Goal: Task Accomplishment & Management: Use online tool/utility

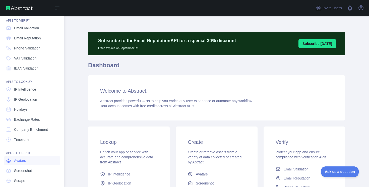
scroll to position [34, 0]
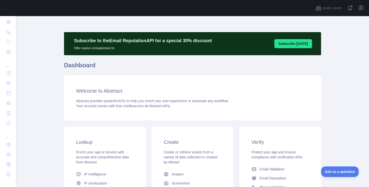
click at [365, 9] on div "Invite users View notifications Open user menu" at bounding box center [192, 8] width 353 height 16
click at [358, 9] on icon "button" at bounding box center [361, 8] width 6 height 6
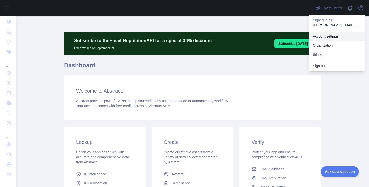
click at [334, 40] on link "Account settings" at bounding box center [337, 36] width 56 height 9
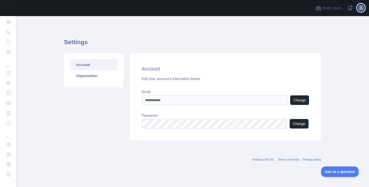
click at [363, 6] on icon "button" at bounding box center [361, 8] width 5 height 5
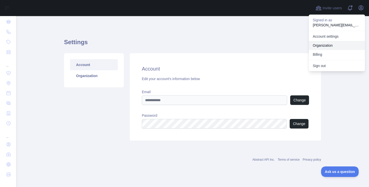
click at [326, 48] on link "Organization" at bounding box center [337, 45] width 56 height 9
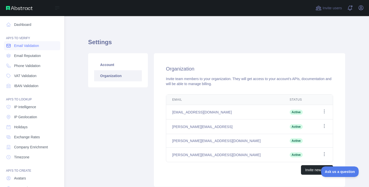
click at [33, 47] on span "Email Validation" at bounding box center [26, 45] width 25 height 5
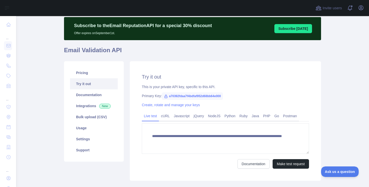
scroll to position [15, 0]
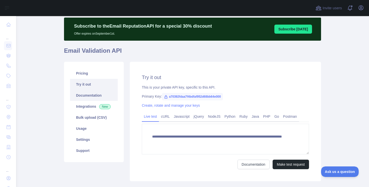
click at [98, 97] on link "Documentation" at bounding box center [94, 95] width 48 height 11
click at [102, 73] on link "Pricing" at bounding box center [94, 73] width 48 height 11
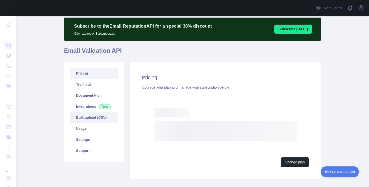
click at [87, 118] on link "Bulk upload (CSV)" at bounding box center [94, 117] width 48 height 11
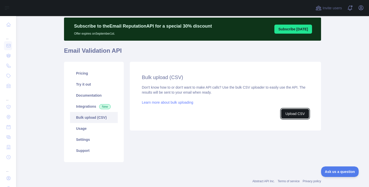
click at [284, 115] on button "Upload CSV" at bounding box center [295, 114] width 28 height 10
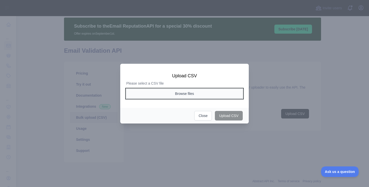
click at [208, 95] on button "Browse files" at bounding box center [184, 94] width 117 height 10
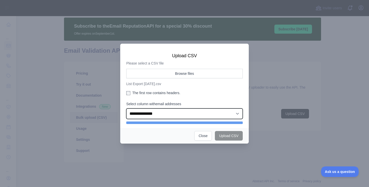
click at [154, 115] on select "**********" at bounding box center [184, 114] width 117 height 11
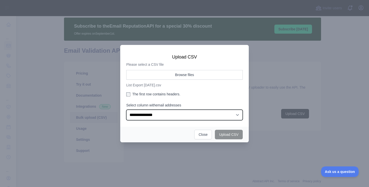
select select "*"
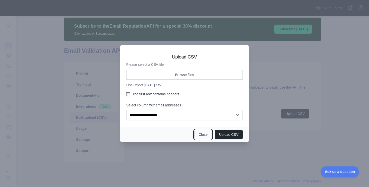
click at [199, 135] on button "Close" at bounding box center [203, 135] width 18 height 10
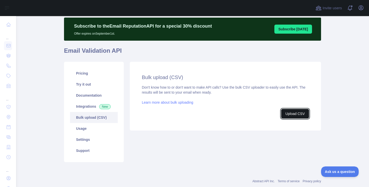
click at [298, 116] on button "Upload CSV" at bounding box center [295, 114] width 28 height 10
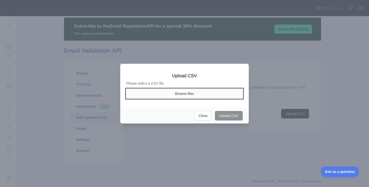
click at [201, 90] on button "Browse files" at bounding box center [184, 94] width 117 height 10
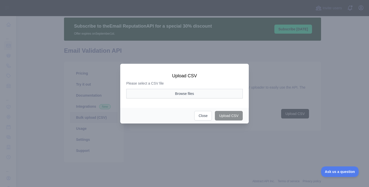
select select "*"
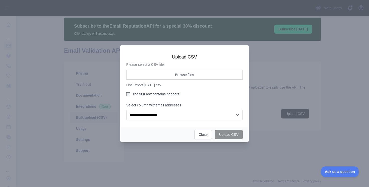
click at [222, 102] on aside "**********" at bounding box center [184, 95] width 117 height 50
click at [215, 120] on select "**********" at bounding box center [184, 115] width 117 height 11
click at [154, 94] on label "The first row contains headers." at bounding box center [184, 94] width 117 height 5
click at [148, 94] on label "The first row contains headers." at bounding box center [184, 94] width 117 height 5
click at [205, 134] on button "Close" at bounding box center [203, 135] width 18 height 10
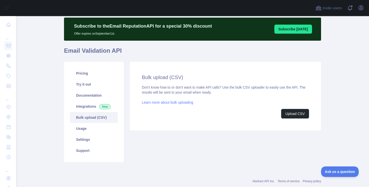
click at [294, 108] on div "Don't know how to or don't want to make API calls? Use the bulk CSV uploader to…" at bounding box center [225, 102] width 167 height 34
click at [294, 110] on button "Upload CSV" at bounding box center [295, 114] width 28 height 10
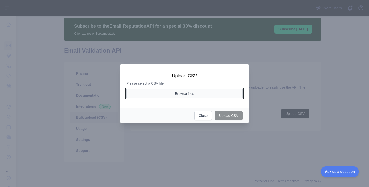
click at [190, 95] on button "Browse files" at bounding box center [184, 94] width 117 height 10
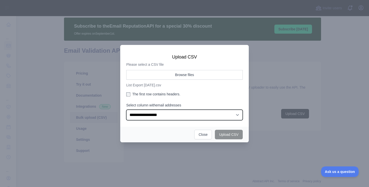
click at [203, 117] on select "**********" at bounding box center [184, 115] width 117 height 11
click at [189, 116] on select "**********" at bounding box center [184, 115] width 117 height 11
select select "*"
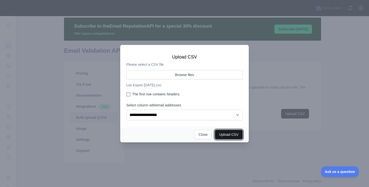
click at [231, 138] on button "Upload CSV" at bounding box center [229, 135] width 28 height 10
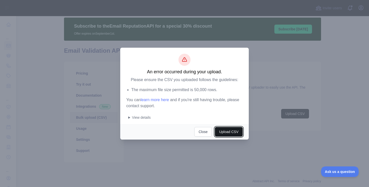
click at [226, 130] on button "Upload CSV" at bounding box center [229, 132] width 28 height 10
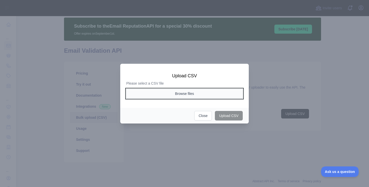
click at [189, 97] on button "Browse files" at bounding box center [184, 94] width 117 height 10
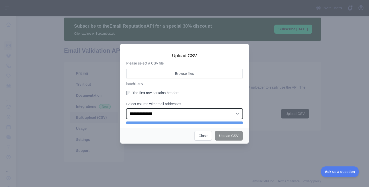
click at [228, 116] on select "**********" at bounding box center [184, 114] width 117 height 11
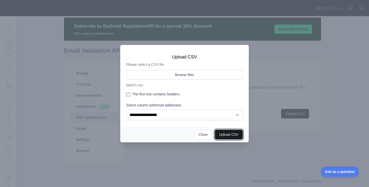
click at [234, 133] on button "Upload CSV" at bounding box center [229, 135] width 28 height 10
select select "**"
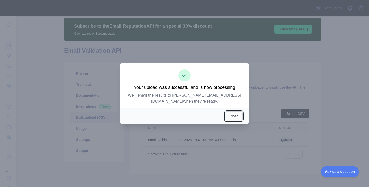
click at [235, 116] on button "Close" at bounding box center [234, 117] width 18 height 10
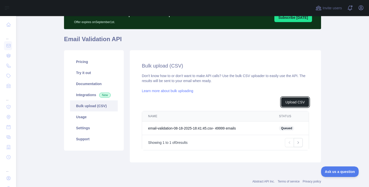
scroll to position [38, 0]
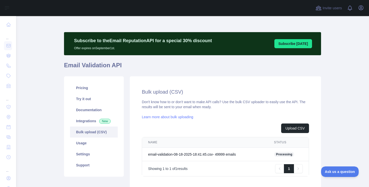
scroll to position [38, 0]
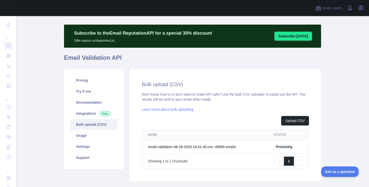
scroll to position [9, 0]
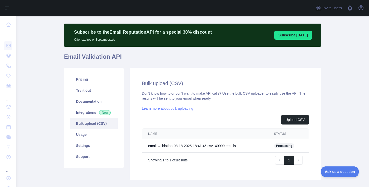
click at [182, 144] on td "email-validation-08-18-2025-18:41:45.csv - 49999 email s" at bounding box center [205, 146] width 126 height 14
click at [290, 122] on button "Upload CSV" at bounding box center [295, 120] width 28 height 10
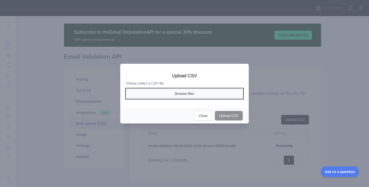
click at [207, 91] on button "Browse files" at bounding box center [184, 94] width 117 height 10
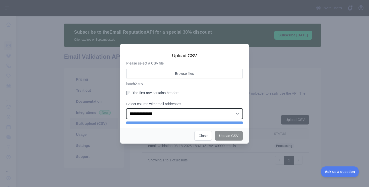
click at [214, 113] on select "**********" at bounding box center [184, 114] width 117 height 11
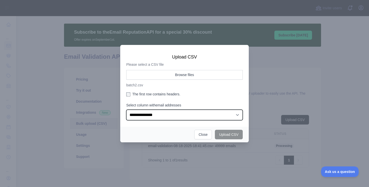
click at [205, 114] on select "**********" at bounding box center [184, 115] width 117 height 11
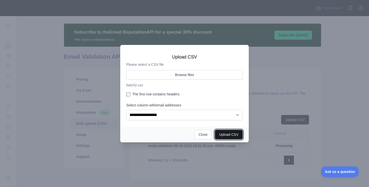
click at [228, 134] on button "Upload CSV" at bounding box center [229, 135] width 28 height 10
select select "**"
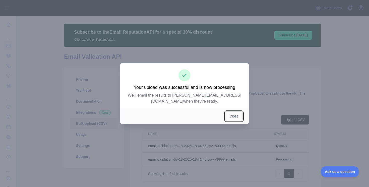
click at [229, 113] on button "Close" at bounding box center [234, 117] width 18 height 10
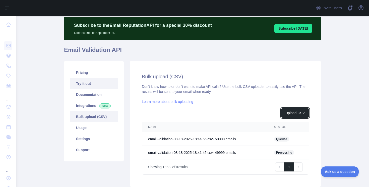
scroll to position [52, 0]
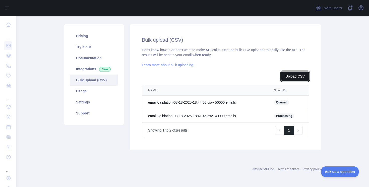
click at [302, 75] on button "Upload CSV" at bounding box center [295, 77] width 28 height 10
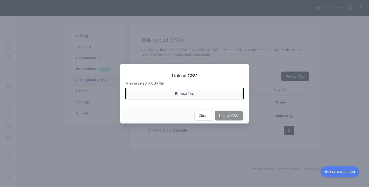
click at [180, 90] on button "Browse files" at bounding box center [184, 94] width 117 height 10
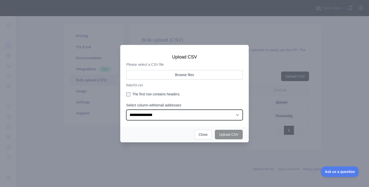
click at [210, 113] on select "**********" at bounding box center [184, 115] width 117 height 11
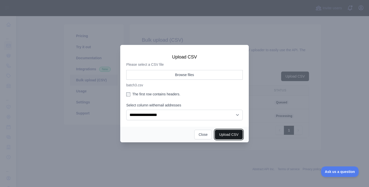
click at [234, 135] on button "Upload CSV" at bounding box center [229, 135] width 28 height 10
select select "**"
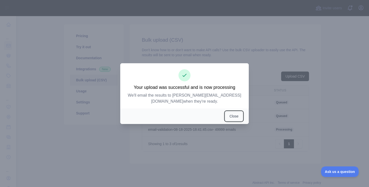
click at [232, 112] on button "Close" at bounding box center [234, 117] width 18 height 10
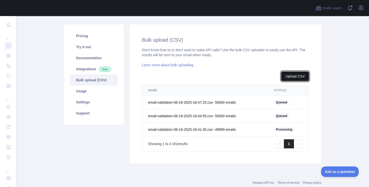
click at [298, 75] on button "Upload CSV" at bounding box center [295, 77] width 28 height 10
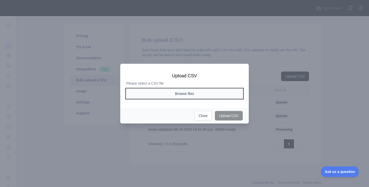
click at [187, 89] on button "Browse files" at bounding box center [184, 94] width 117 height 10
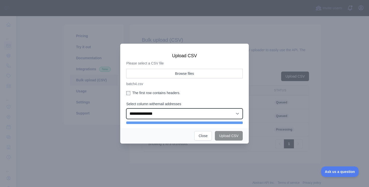
click at [236, 113] on select "**********" at bounding box center [184, 114] width 117 height 11
click at [228, 112] on select "**********" at bounding box center [184, 114] width 117 height 11
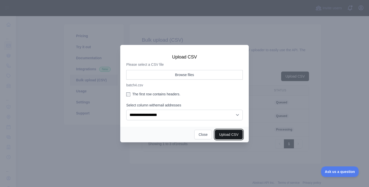
click at [233, 133] on button "Upload CSV" at bounding box center [229, 135] width 28 height 10
select select "**"
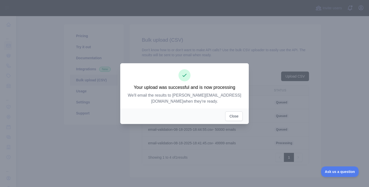
click at [234, 109] on div "Close" at bounding box center [184, 117] width 129 height 16
click at [233, 112] on button "Close" at bounding box center [234, 117] width 18 height 10
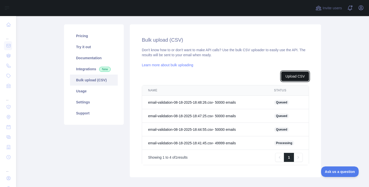
click at [294, 73] on button "Upload CSV" at bounding box center [295, 77] width 28 height 10
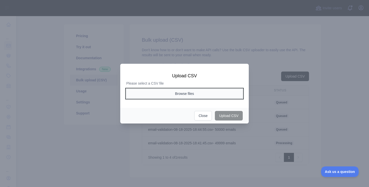
click at [177, 89] on button "Browse files" at bounding box center [184, 94] width 117 height 10
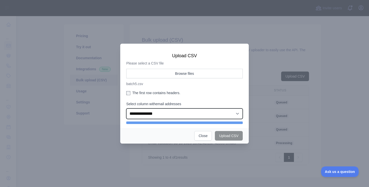
click at [196, 111] on select "**********" at bounding box center [184, 114] width 117 height 11
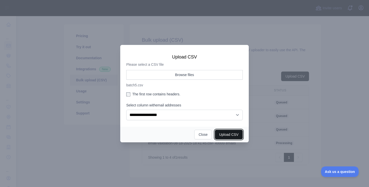
click at [236, 131] on button "Upload CSV" at bounding box center [229, 135] width 28 height 10
select select "**"
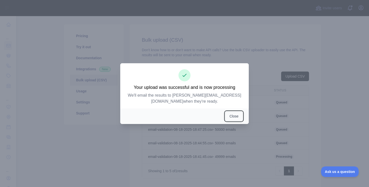
click at [236, 112] on button "Close" at bounding box center [234, 117] width 18 height 10
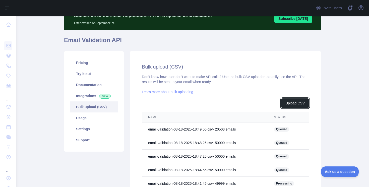
scroll to position [0, 0]
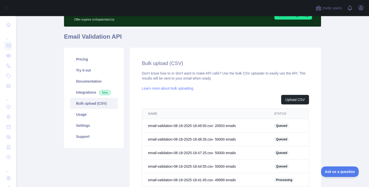
scroll to position [42, 0]
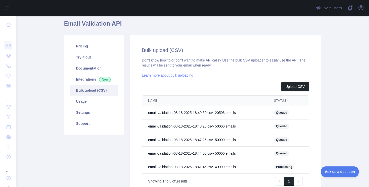
click at [154, 76] on link "Learn more about bulk uploading" at bounding box center [167, 75] width 51 height 4
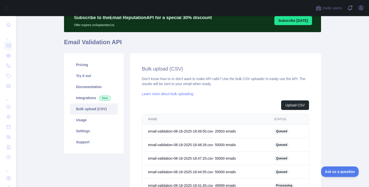
scroll to position [20, 0]
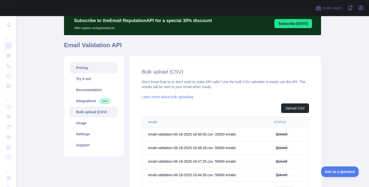
click at [73, 65] on link "Pricing" at bounding box center [94, 67] width 48 height 11
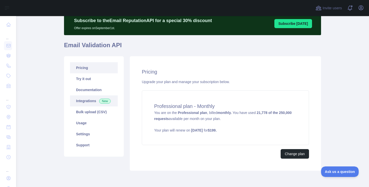
click at [90, 99] on link "Integrations New" at bounding box center [94, 100] width 48 height 11
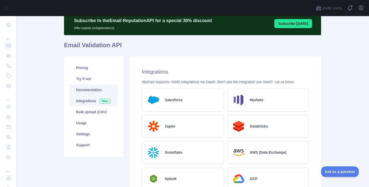
click at [91, 91] on link "Documentation" at bounding box center [94, 89] width 48 height 11
click at [96, 111] on link "Bulk upload (CSV)" at bounding box center [94, 112] width 48 height 11
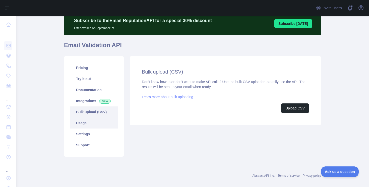
click at [89, 123] on link "Usage" at bounding box center [94, 123] width 48 height 11
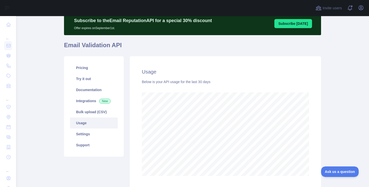
scroll to position [171, 353]
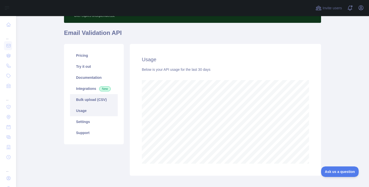
click at [106, 102] on link "Bulk upload (CSV)" at bounding box center [94, 99] width 48 height 11
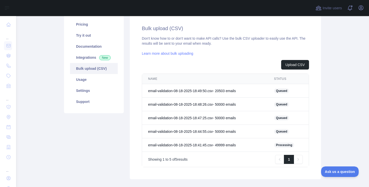
scroll to position [92, 0]
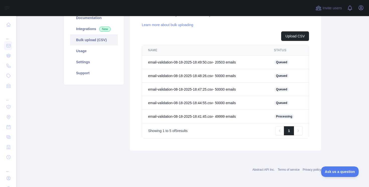
click at [165, 117] on td "email-validation-08-18-2025-18:41:45.csv - 49999 email s" at bounding box center [205, 117] width 126 height 14
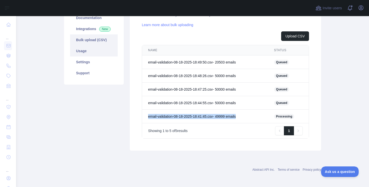
click at [97, 54] on link "Usage" at bounding box center [94, 50] width 48 height 11
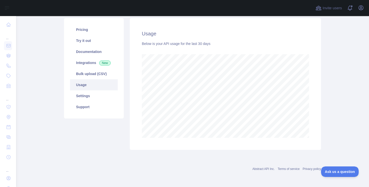
scroll to position [171, 353]
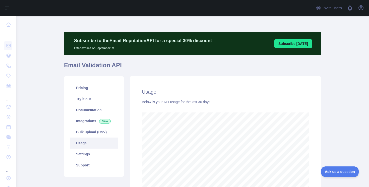
scroll to position [14, 0]
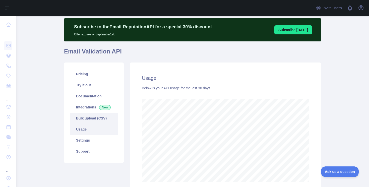
click at [92, 118] on link "Bulk upload (CSV)" at bounding box center [94, 118] width 48 height 11
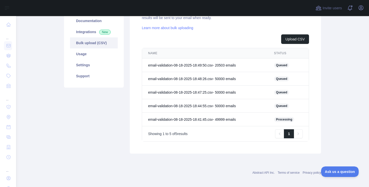
scroll to position [92, 0]
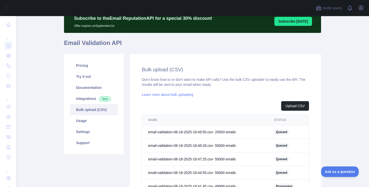
scroll to position [23, 0]
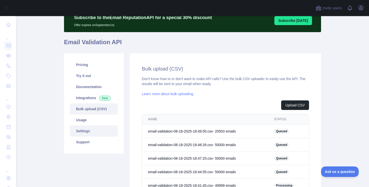
click at [111, 131] on link "Settings" at bounding box center [94, 131] width 48 height 11
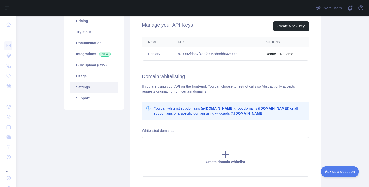
scroll to position [25, 0]
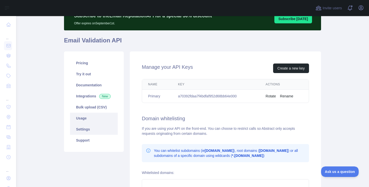
click at [89, 116] on link "Usage" at bounding box center [94, 118] width 48 height 11
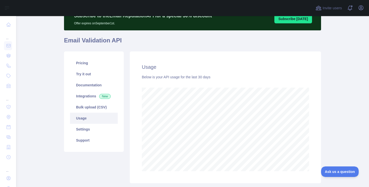
scroll to position [171, 353]
click at [101, 106] on link "Bulk upload (CSV)" at bounding box center [94, 107] width 48 height 11
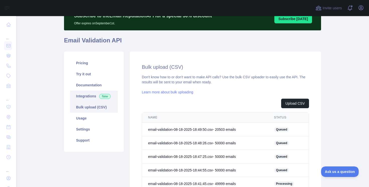
click at [89, 96] on link "Integrations New" at bounding box center [94, 96] width 48 height 11
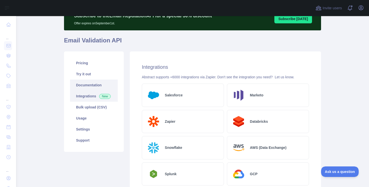
click at [90, 85] on link "Documentation" at bounding box center [94, 85] width 48 height 11
click at [95, 62] on link "Pricing" at bounding box center [94, 63] width 48 height 11
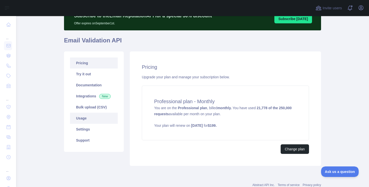
click at [100, 118] on link "Usage" at bounding box center [94, 118] width 48 height 11
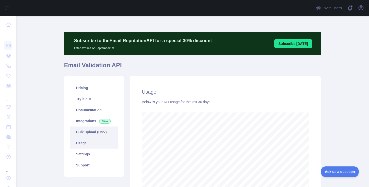
click at [95, 129] on link "Bulk upload (CSV)" at bounding box center [94, 132] width 48 height 11
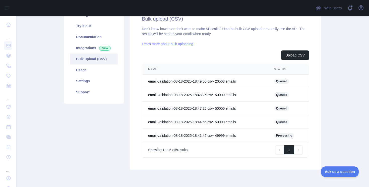
scroll to position [81, 0]
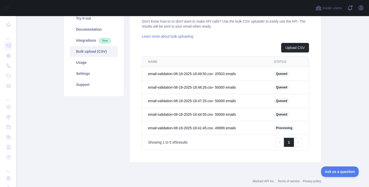
click at [161, 125] on td "email-validation-08-18-2025-18:41:45.csv - 49999 email s" at bounding box center [205, 128] width 126 height 14
click at [162, 125] on td "email-validation-08-18-2025-18:41:45.csv - 49999 email s" at bounding box center [205, 128] width 126 height 14
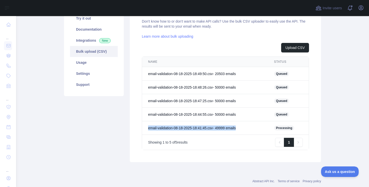
click at [162, 125] on td "email-validation-08-18-2025-18:41:45.csv - 49999 email s" at bounding box center [205, 128] width 126 height 14
click at [162, 132] on td "email-validation-08-18-2025-18:41:45.csv - 49999 email s" at bounding box center [205, 128] width 126 height 14
click at [163, 132] on td "email-validation-08-18-2025-18:41:45.csv - 49999 email s" at bounding box center [205, 128] width 126 height 14
click at [164, 130] on td "email-validation-08-18-2025-18:41:45.csv - 49999 email s" at bounding box center [205, 128] width 126 height 14
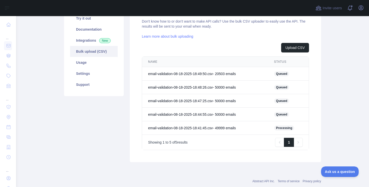
click at [164, 130] on td "email-validation-08-18-2025-18:41:45.csv - 49999 email s" at bounding box center [205, 128] width 126 height 14
click at [167, 128] on td "email-validation-08-18-2025-18:41:45.csv - 49999 email s" at bounding box center [205, 128] width 126 height 14
click at [172, 127] on td "email-validation-08-18-2025-18:41:45.csv - 49999 email s" at bounding box center [205, 128] width 126 height 14
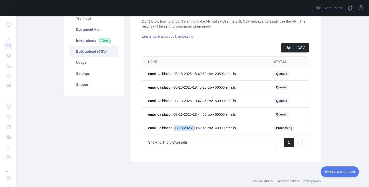
drag, startPoint x: 176, startPoint y: 128, endPoint x: 200, endPoint y: 128, distance: 23.9
click at [200, 128] on td "email-validation-08-18-2025-18:41:45.csv - 49999 email s" at bounding box center [205, 128] width 126 height 14
click at [195, 128] on td "email-validation-08-18-2025-18:41:45.csv - 49999 email s" at bounding box center [205, 128] width 126 height 14
drag, startPoint x: 196, startPoint y: 127, endPoint x: 176, endPoint y: 130, distance: 20.2
click at [176, 130] on td "email-validation-08-18-2025-18:41:45.csv - 49999 email s" at bounding box center [205, 128] width 126 height 14
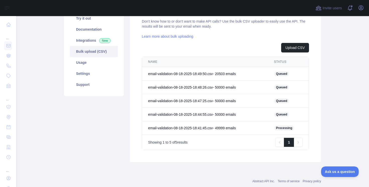
click at [176, 127] on td "email-validation-08-18-2025-18:41:45.csv - 49999 email s" at bounding box center [205, 128] width 126 height 14
drag, startPoint x: 177, startPoint y: 113, endPoint x: 196, endPoint y: 114, distance: 19.2
click at [196, 114] on td "email-validation-08-18-2025-18:44:55.csv - 50000 email s" at bounding box center [205, 115] width 126 height 14
drag, startPoint x: 177, startPoint y: 99, endPoint x: 197, endPoint y: 100, distance: 19.9
click at [197, 100] on td "email-validation-08-18-2025-18:47:25.csv - 50000 email s" at bounding box center [205, 101] width 126 height 14
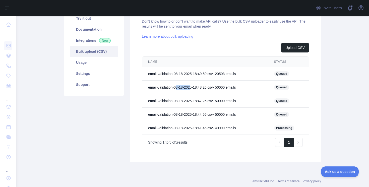
drag, startPoint x: 178, startPoint y: 86, endPoint x: 195, endPoint y: 86, distance: 17.8
click at [195, 86] on td "email-validation-08-18-2025-18:48:26.csv - 50000 email s" at bounding box center [205, 88] width 126 height 14
drag, startPoint x: 181, startPoint y: 87, endPoint x: 176, endPoint y: 89, distance: 5.5
click at [176, 89] on td "email-validation-08-18-2025-18:48:26.csv - 50000 email s" at bounding box center [205, 88] width 126 height 14
drag, startPoint x: 177, startPoint y: 73, endPoint x: 197, endPoint y: 74, distance: 19.9
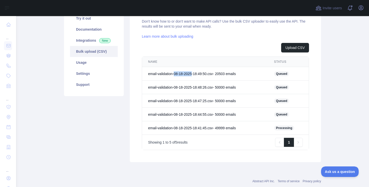
click at [197, 74] on td "email-validation-08-18-2025-18:49:50.csv - 20503 email s" at bounding box center [205, 74] width 126 height 14
drag, startPoint x: 198, startPoint y: 73, endPoint x: 213, endPoint y: 75, distance: 14.6
click at [213, 75] on td "email-validation-08-18-2025-18:49:50.csv - 20503 email s" at bounding box center [205, 74] width 126 height 14
drag, startPoint x: 176, startPoint y: 73, endPoint x: 196, endPoint y: 75, distance: 20.4
click at [196, 75] on td "email-validation-08-18-2025-18:49:50.csv - 20503 email s" at bounding box center [205, 74] width 126 height 14
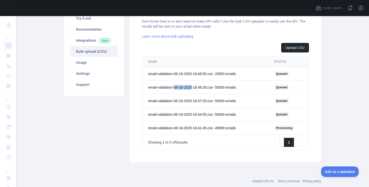
drag, startPoint x: 177, startPoint y: 85, endPoint x: 197, endPoint y: 86, distance: 20.1
click at [197, 86] on td "email-validation-08-18-2025-18:48:26.csv - 50000 email s" at bounding box center [205, 88] width 126 height 14
drag, startPoint x: 176, startPoint y: 101, endPoint x: 197, endPoint y: 101, distance: 20.8
click at [197, 101] on td "email-validation-08-18-2025-18:47:25.csv - 50000 email s" at bounding box center [205, 101] width 126 height 14
drag, startPoint x: 178, startPoint y: 115, endPoint x: 197, endPoint y: 115, distance: 19.1
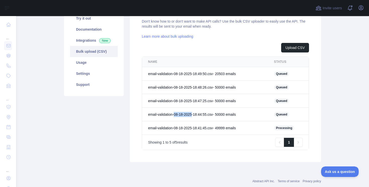
click at [197, 115] on td "email-validation-08-18-2025-18:44:55.csv - 50000 email s" at bounding box center [205, 115] width 126 height 14
drag, startPoint x: 176, startPoint y: 128, endPoint x: 195, endPoint y: 129, distance: 19.4
click at [195, 129] on td "email-validation-08-18-2025-18:41:45.csv - 49999 email s" at bounding box center [205, 128] width 126 height 14
drag, startPoint x: 196, startPoint y: 129, endPoint x: 176, endPoint y: 128, distance: 20.1
click at [176, 128] on td "email-validation-08-18-2025-18:41:45.csv - 49999 email s" at bounding box center [205, 128] width 126 height 14
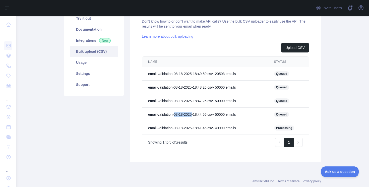
drag, startPoint x: 177, startPoint y: 113, endPoint x: 196, endPoint y: 116, distance: 19.5
click at [196, 116] on td "email-validation-08-18-2025-18:44:55.csv - 50000 email s" at bounding box center [205, 115] width 126 height 14
drag, startPoint x: 196, startPoint y: 100, endPoint x: 176, endPoint y: 100, distance: 20.3
click at [176, 100] on td "email-validation-08-18-2025-18:47:25.csv - 50000 email s" at bounding box center [205, 101] width 126 height 14
drag, startPoint x: 176, startPoint y: 87, endPoint x: 195, endPoint y: 87, distance: 19.1
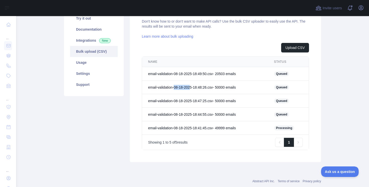
click at [195, 87] on td "email-validation-08-18-2025-18:48:26.csv - 50000 email s" at bounding box center [205, 88] width 126 height 14
click at [196, 75] on td "email-validation-08-18-2025-18:49:50.csv - 20503 email s" at bounding box center [205, 74] width 126 height 14
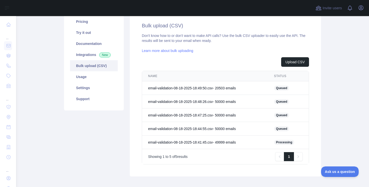
scroll to position [81, 0]
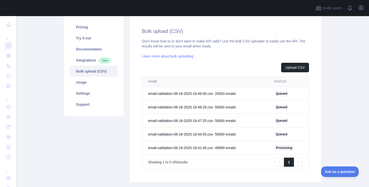
scroll to position [63, 0]
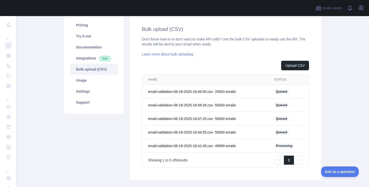
click at [178, 147] on td "email-validation-08-18-2025-18:41:45.csv - 49999 email s" at bounding box center [205, 146] width 126 height 14
click at [193, 144] on td "email-validation-08-18-2025-18:41:45.csv - 49999 email s" at bounding box center [205, 146] width 126 height 14
drag, startPoint x: 252, startPoint y: 146, endPoint x: 148, endPoint y: 146, distance: 104.5
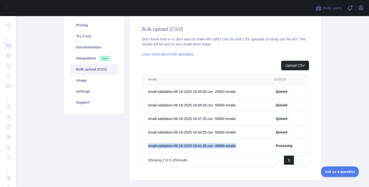
click at [148, 146] on td "email-validation-08-18-2025-18:41:45.csv - 49999 email s" at bounding box center [205, 146] width 126 height 14
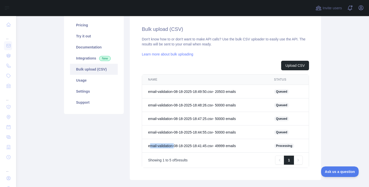
drag, startPoint x: 149, startPoint y: 146, endPoint x: 177, endPoint y: 146, distance: 27.4
click at [177, 146] on td "email-validation-08-18-2025-18:41:45.csv - 49999 email s" at bounding box center [205, 146] width 126 height 14
click at [175, 146] on td "email-validation-08-18-2025-18:41:45.csv - 49999 email s" at bounding box center [205, 146] width 126 height 14
drag, startPoint x: 174, startPoint y: 146, endPoint x: 144, endPoint y: 145, distance: 29.9
click at [144, 145] on td "email-validation-08-18-2025-18:41:45.csv - 49999 email s" at bounding box center [205, 146] width 126 height 14
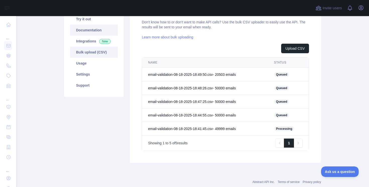
scroll to position [79, 0]
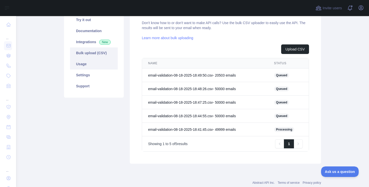
click at [88, 68] on link "Usage" at bounding box center [94, 64] width 48 height 11
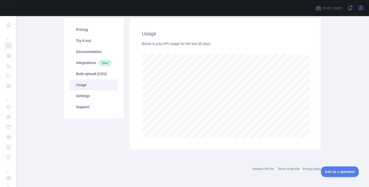
scroll to position [171, 353]
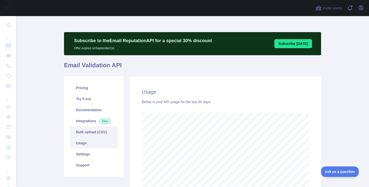
click at [96, 129] on link "Bulk upload (CSV)" at bounding box center [94, 132] width 48 height 11
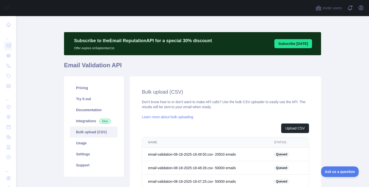
scroll to position [92, 0]
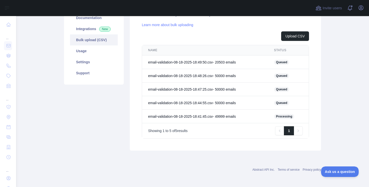
click at [158, 116] on td "email-validation-08-18-2025-18:41:45.csv - 49999 email s" at bounding box center [205, 117] width 126 height 14
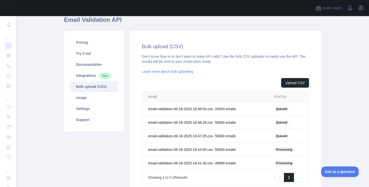
scroll to position [92, 0]
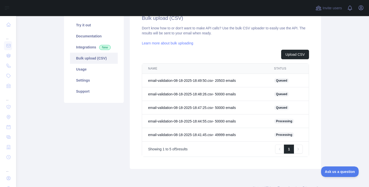
scroll to position [75, 0]
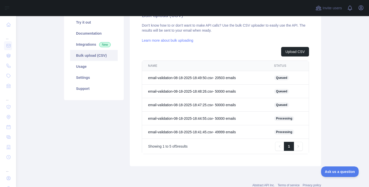
scroll to position [61, 0]
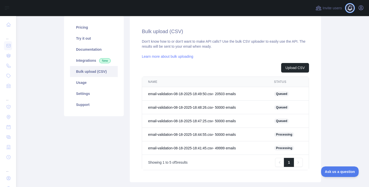
click at [349, 12] on span at bounding box center [352, 8] width 10 height 16
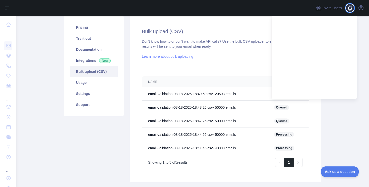
click at [349, 12] on span at bounding box center [352, 8] width 10 height 16
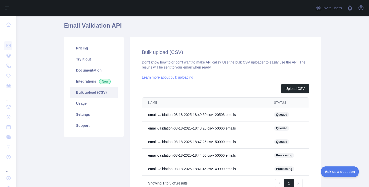
scroll to position [40, 0]
